Goal: Information Seeking & Learning: Learn about a topic

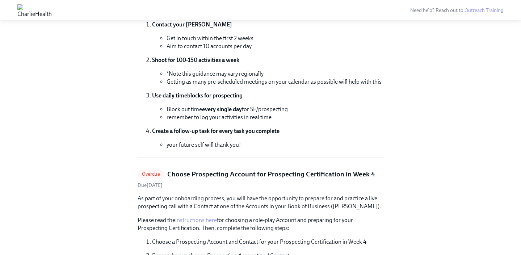
scroll to position [220, 0]
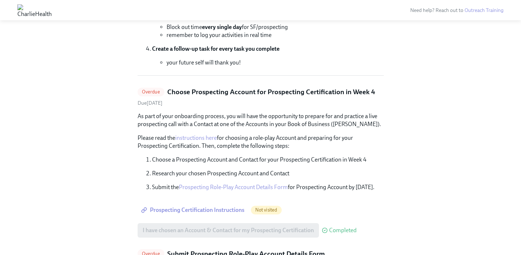
click at [179, 208] on span "Prospecting Certification Instructions" at bounding box center [194, 210] width 102 height 7
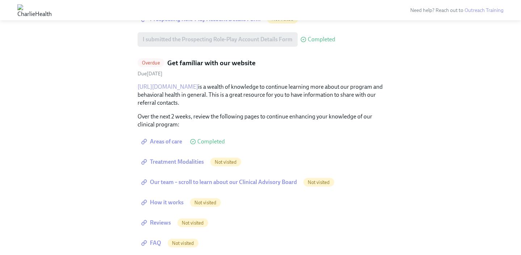
scroll to position [401, 0]
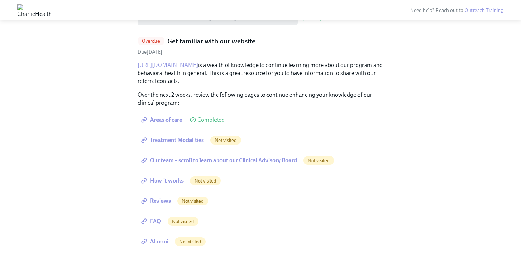
click at [162, 144] on link "Treatment Modalities" at bounding box center [173, 140] width 71 height 14
click at [219, 161] on span "Our team – scroll to learn about our Clinical Advisory Board" at bounding box center [220, 160] width 154 height 7
click at [164, 181] on span "How it works" at bounding box center [163, 180] width 41 height 7
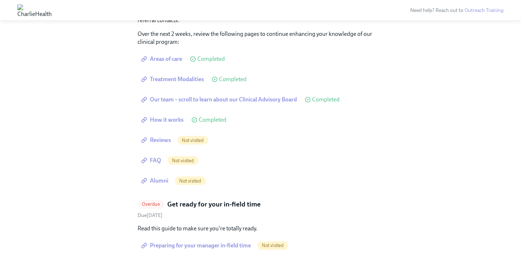
scroll to position [474, 0]
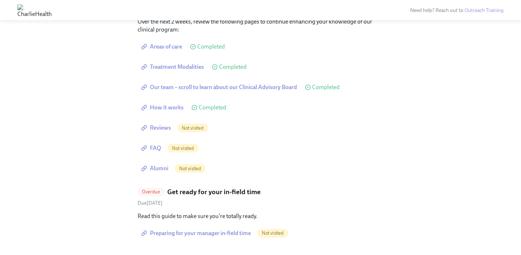
click at [160, 130] on span "Reviews" at bounding box center [157, 127] width 28 height 7
click at [158, 149] on span "FAQ" at bounding box center [152, 148] width 18 height 7
click at [159, 168] on span "Alumni" at bounding box center [156, 168] width 26 height 7
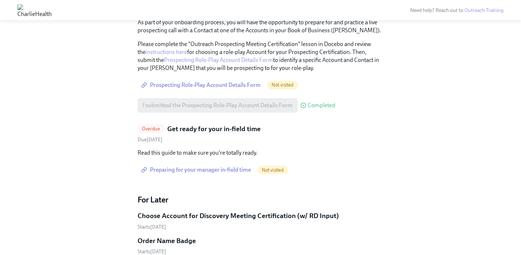
scroll to position [320, 0]
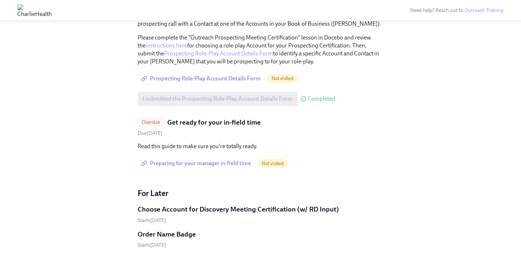
click at [182, 162] on span "Preparing for your manager in-field time" at bounding box center [197, 163] width 108 height 7
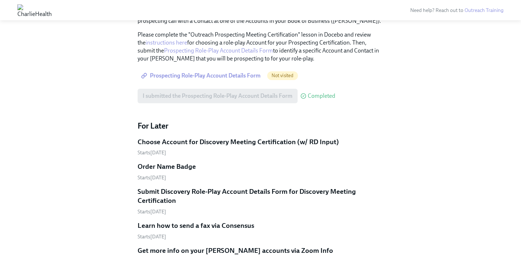
scroll to position [292, 0]
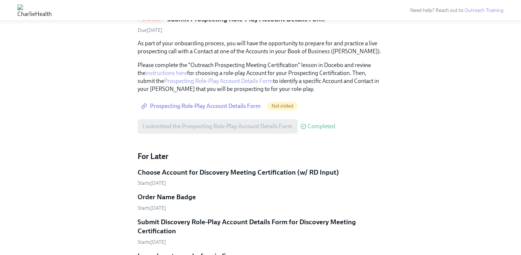
click at [192, 107] on span "Prospecting Role-Play Account Details Form" at bounding box center [202, 106] width 118 height 7
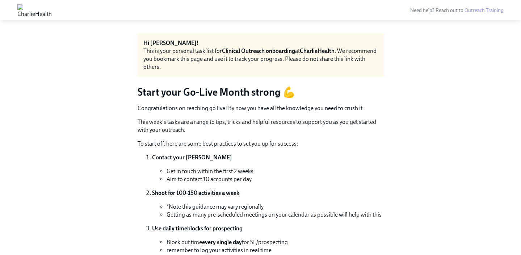
scroll to position [0, 0]
